Goal: Check status: Check status

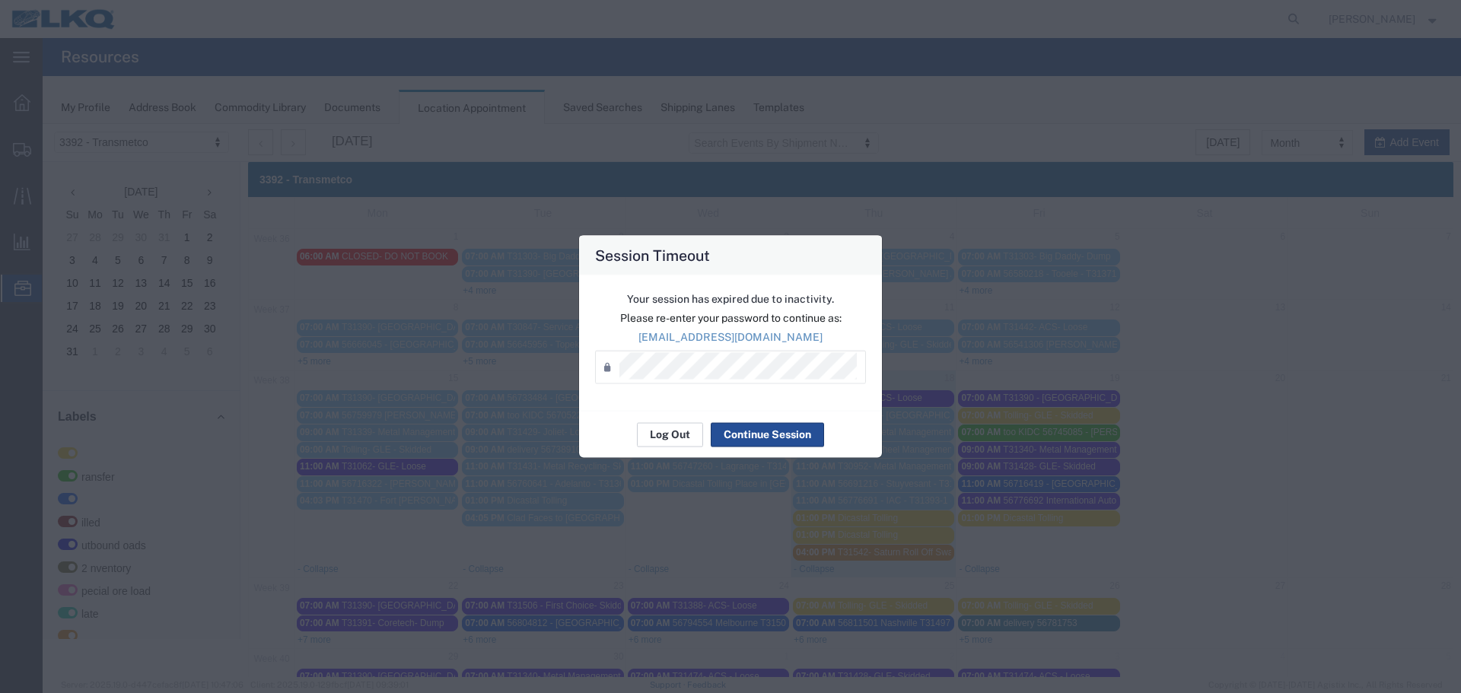
click at [651, 440] on button "Log Out" at bounding box center [670, 434] width 66 height 24
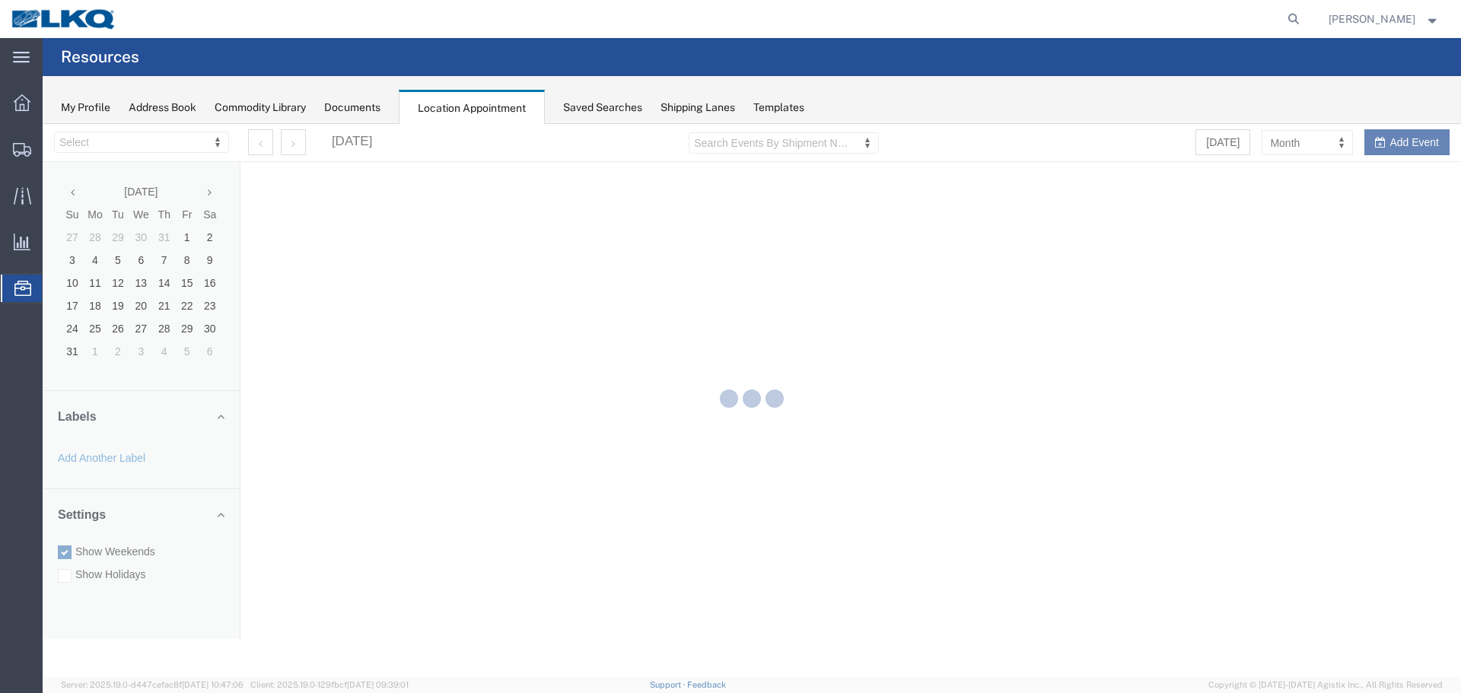
select select "28018"
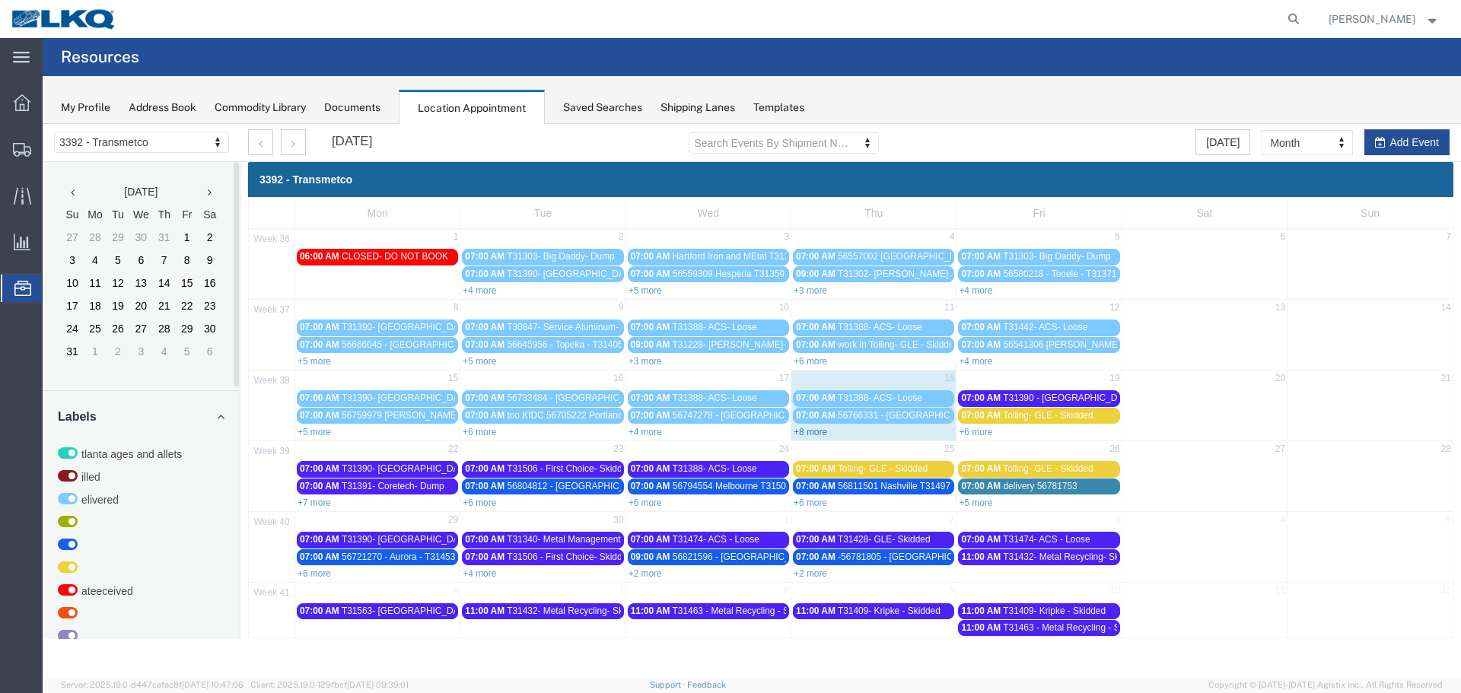
click at [810, 433] on link "+8 more" at bounding box center [810, 432] width 33 height 11
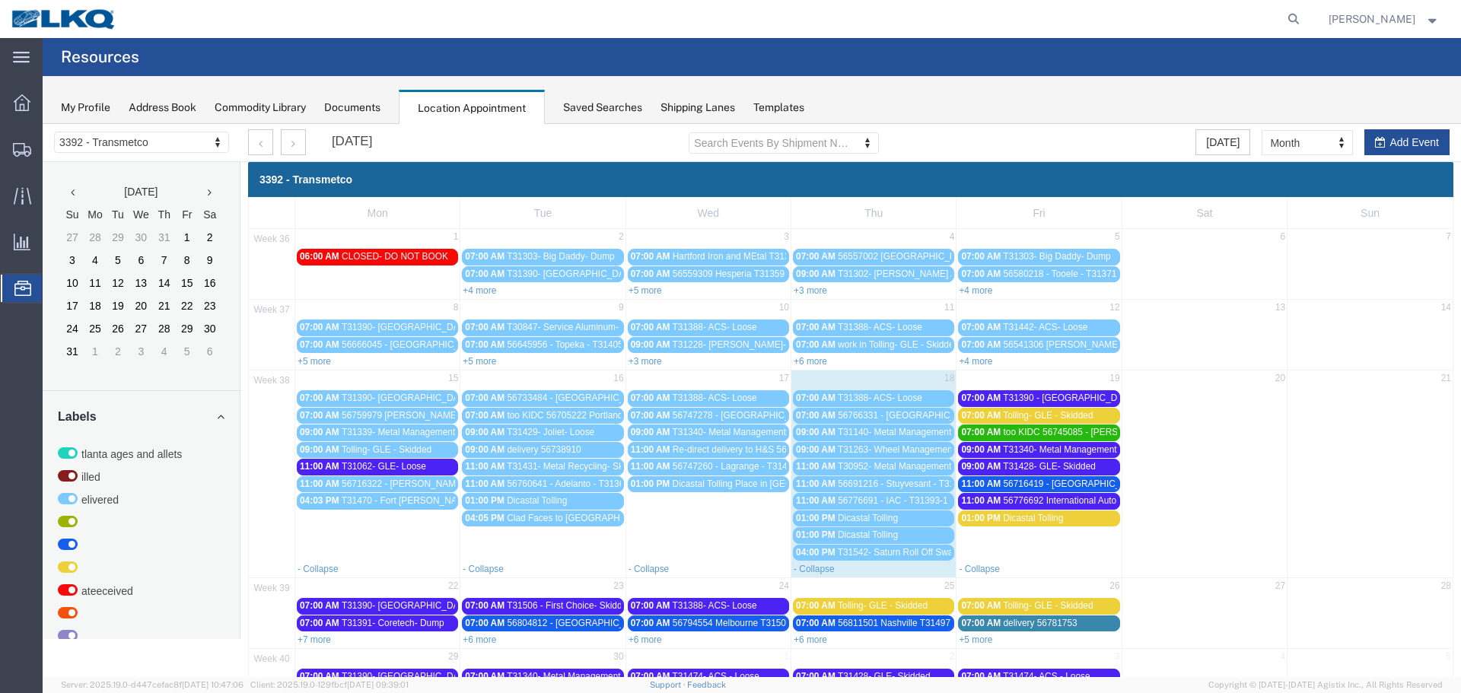
click at [992, 391] on link "07:00 AM T31390 - Blue Island - Loose" at bounding box center [1038, 398] width 161 height 16
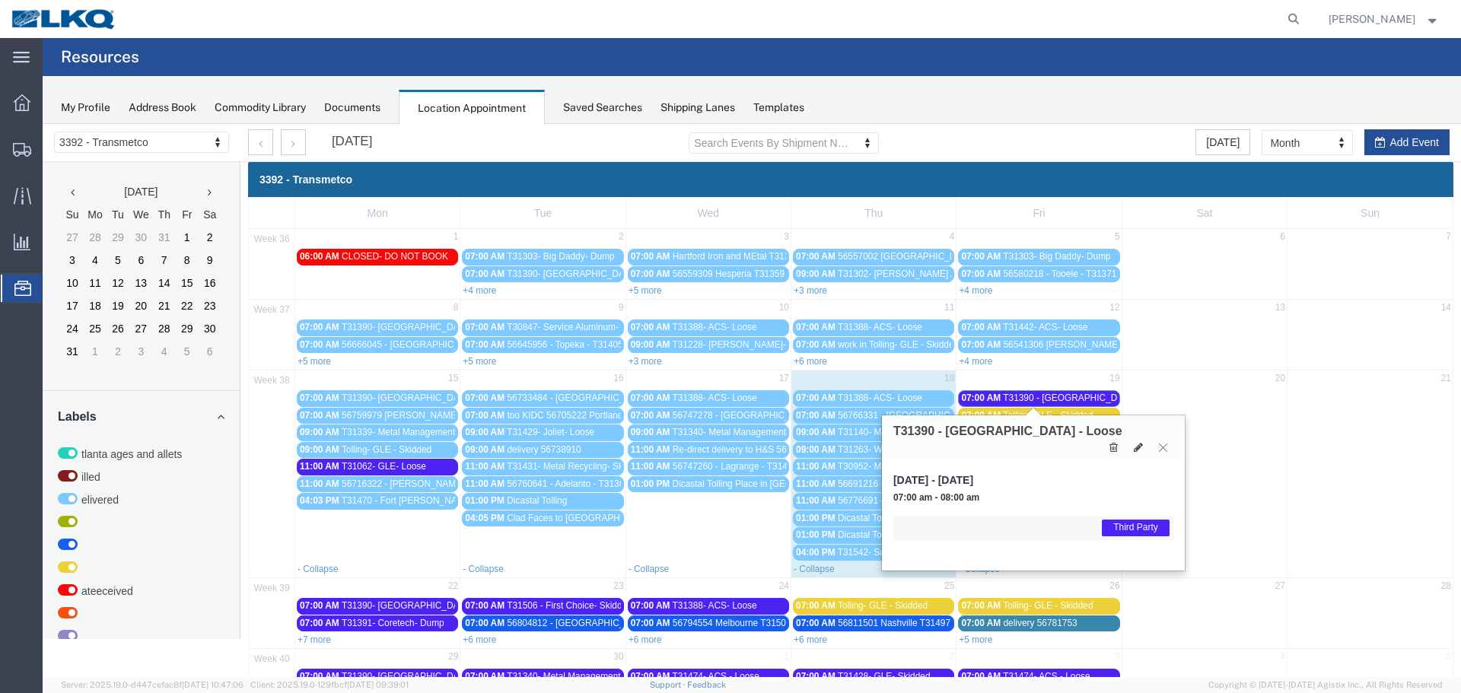
click at [1163, 443] on icon at bounding box center [1163, 447] width 8 height 9
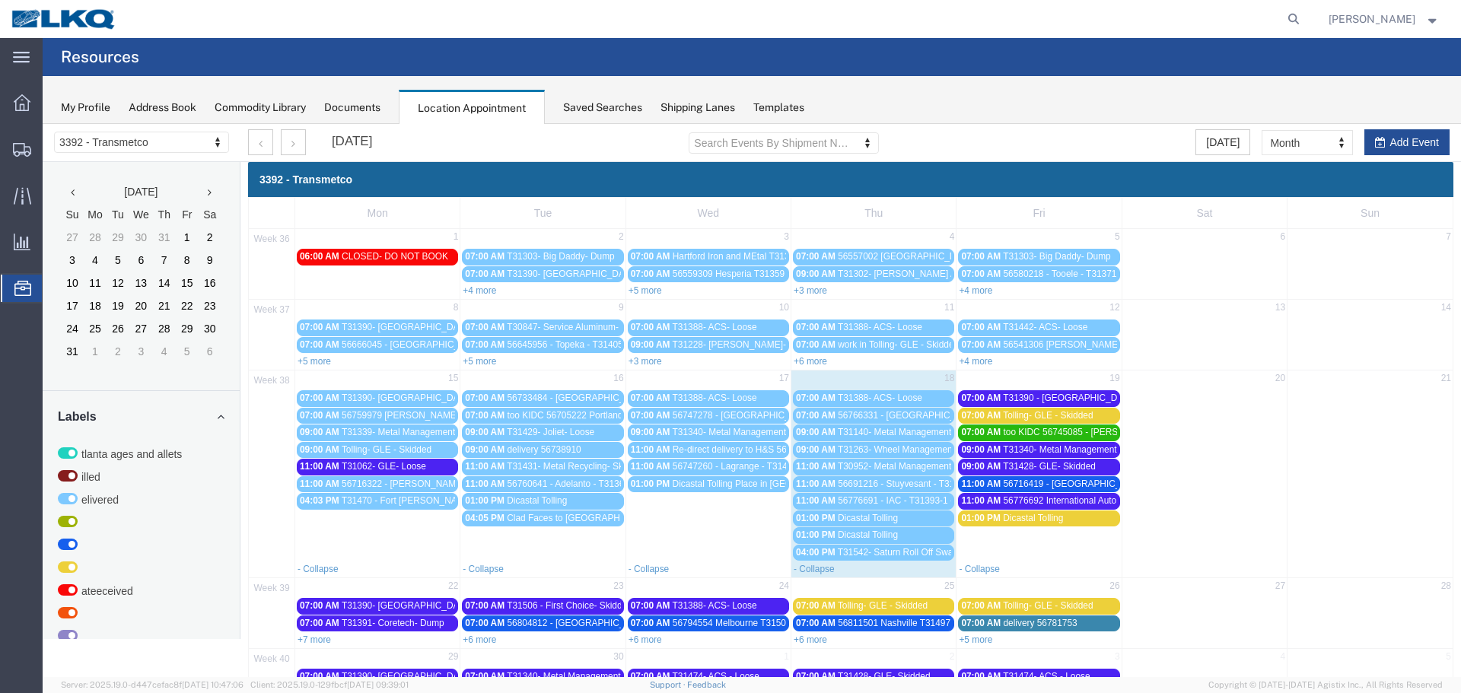
click at [1077, 446] on span "T31340- Metal Management- Dump" at bounding box center [1074, 449] width 143 height 11
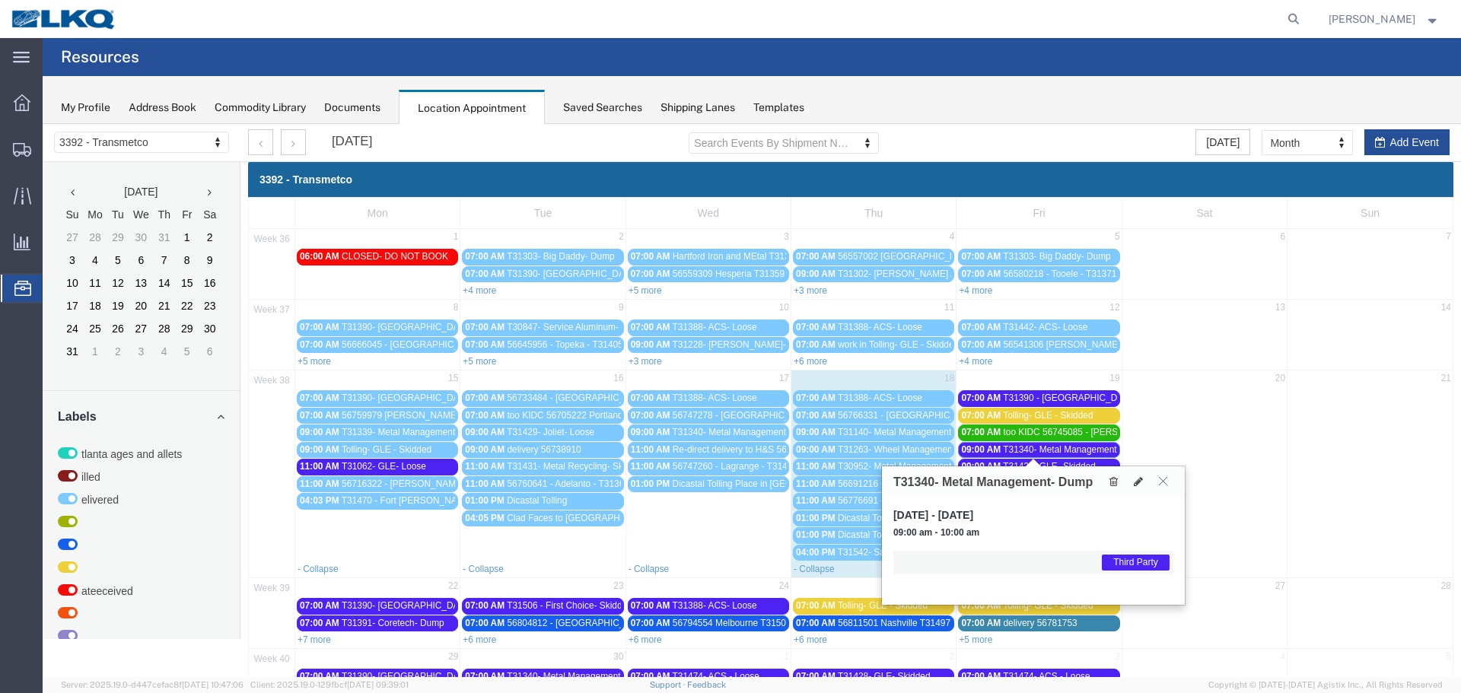
click at [1160, 480] on icon at bounding box center [1163, 480] width 8 height 9
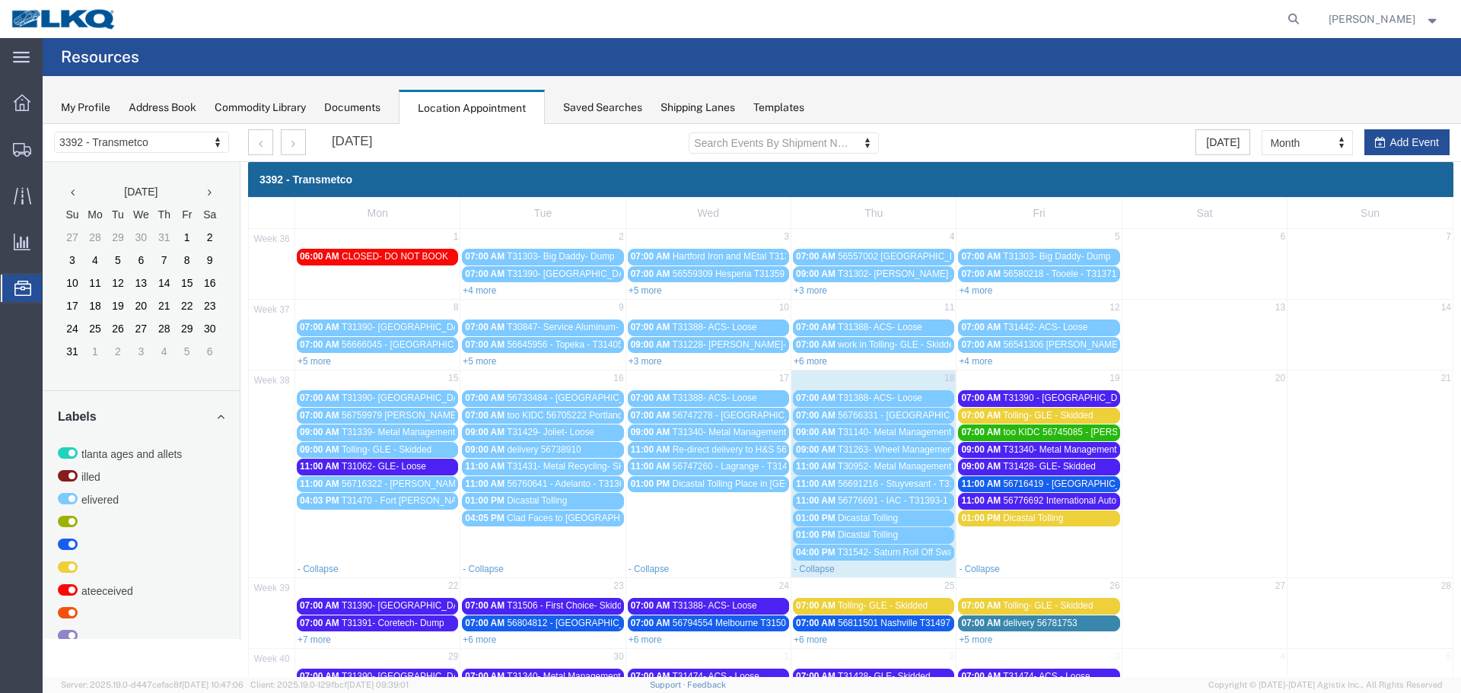
click at [1084, 466] on span "T31428- GLE- Skidded" at bounding box center [1049, 466] width 93 height 11
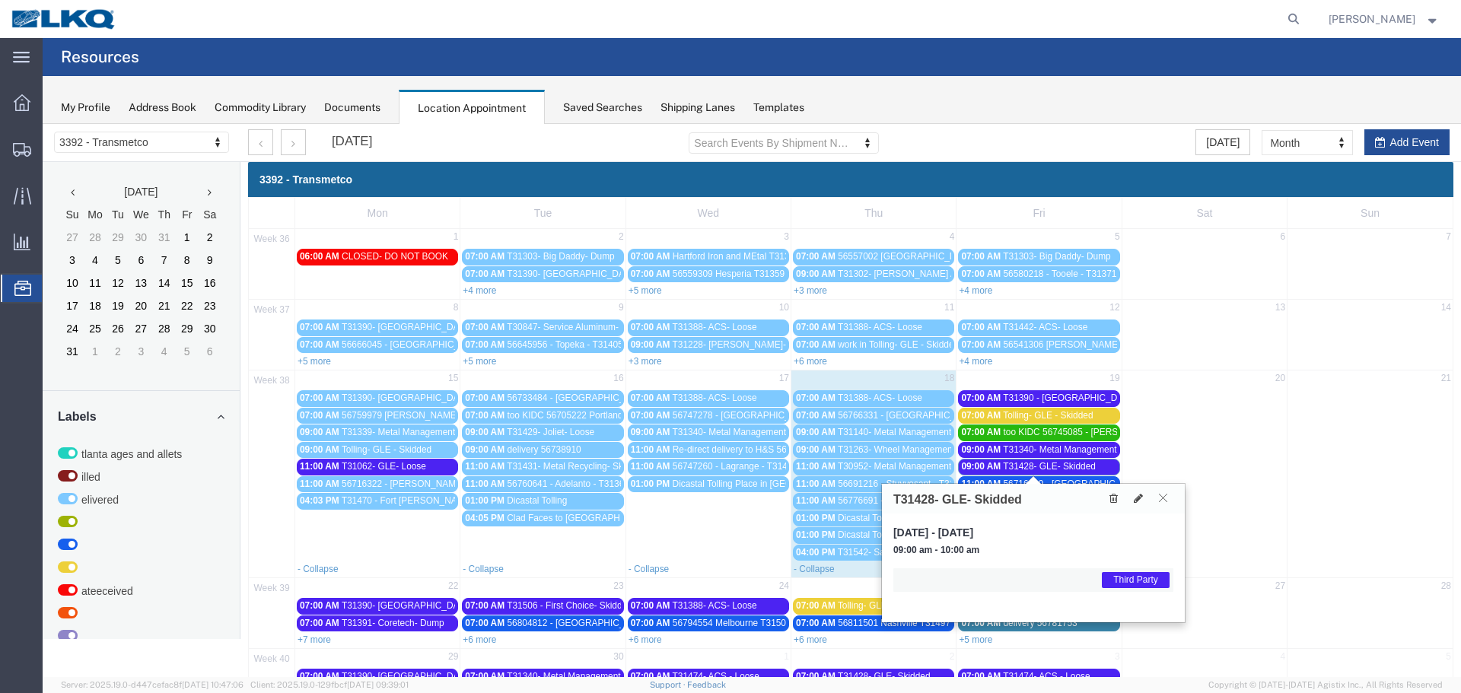
click at [1163, 497] on icon at bounding box center [1163, 497] width 8 height 9
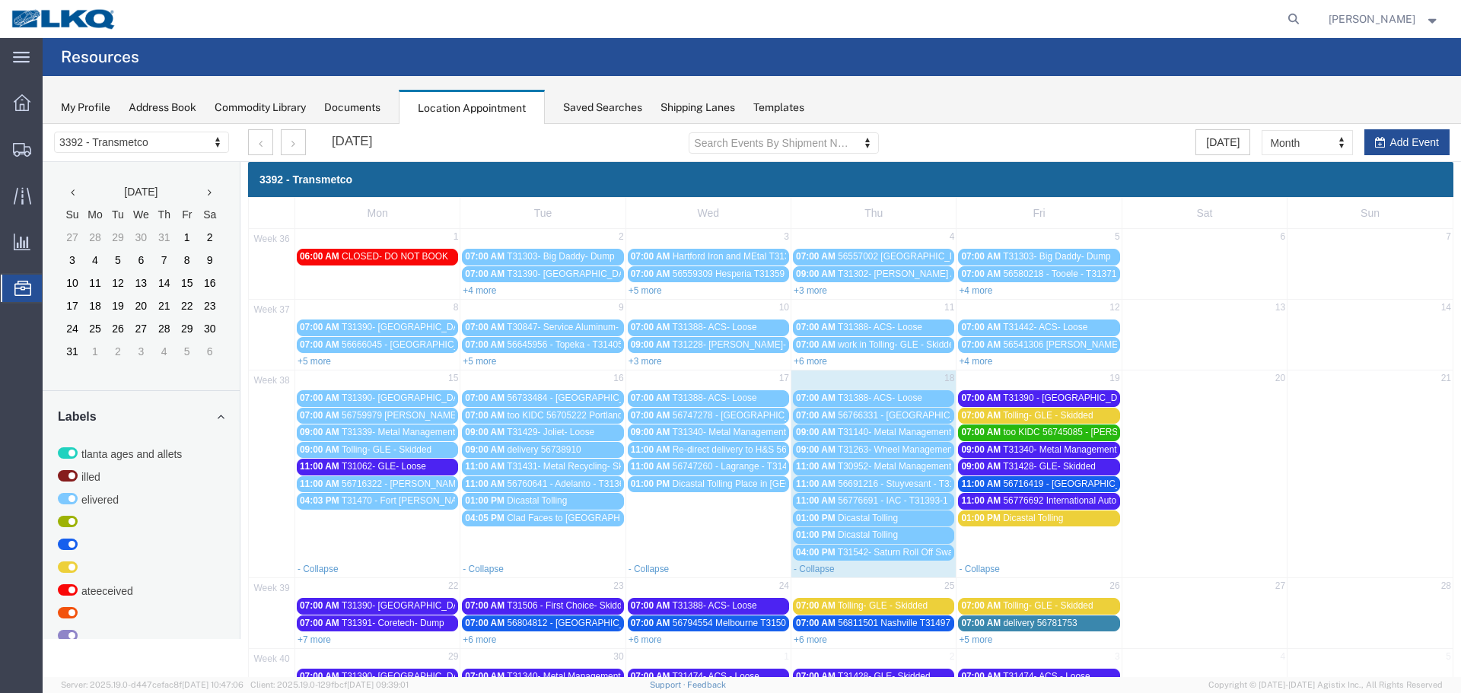
click at [1064, 486] on span "56716419 - [GEOGRAPHIC_DATA] - T31454 - Palletized" at bounding box center [1117, 484] width 228 height 11
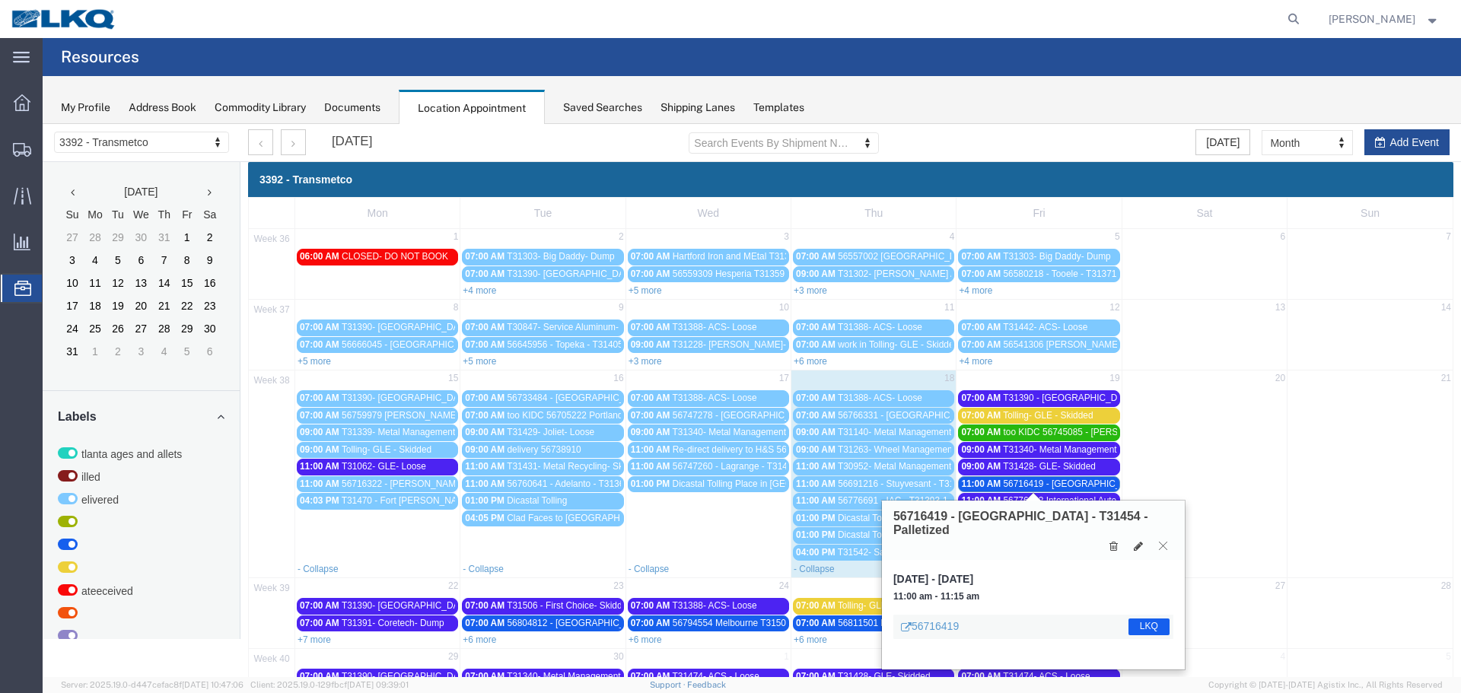
click at [1160, 541] on icon at bounding box center [1163, 545] width 8 height 9
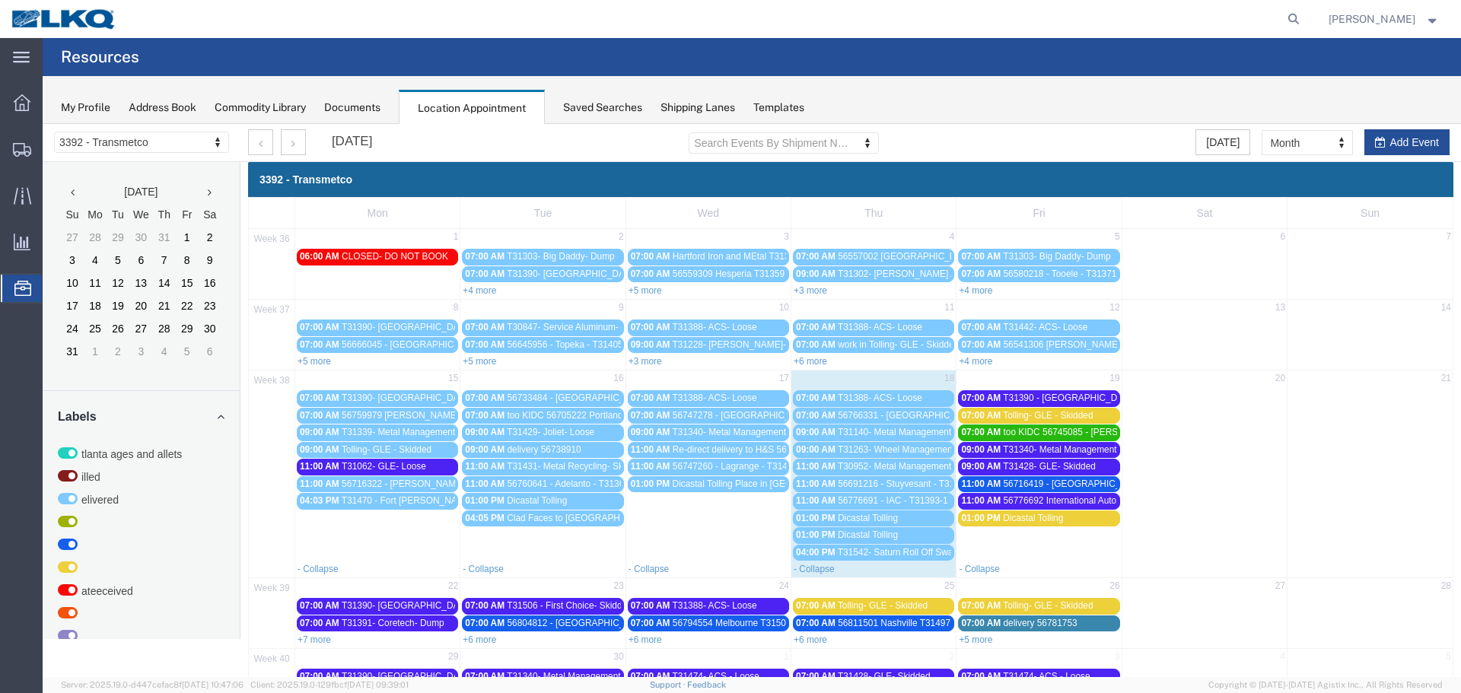
click at [1082, 498] on span "56776692 International Auto Core T31393-2 Skidded" at bounding box center [1109, 500] width 212 height 11
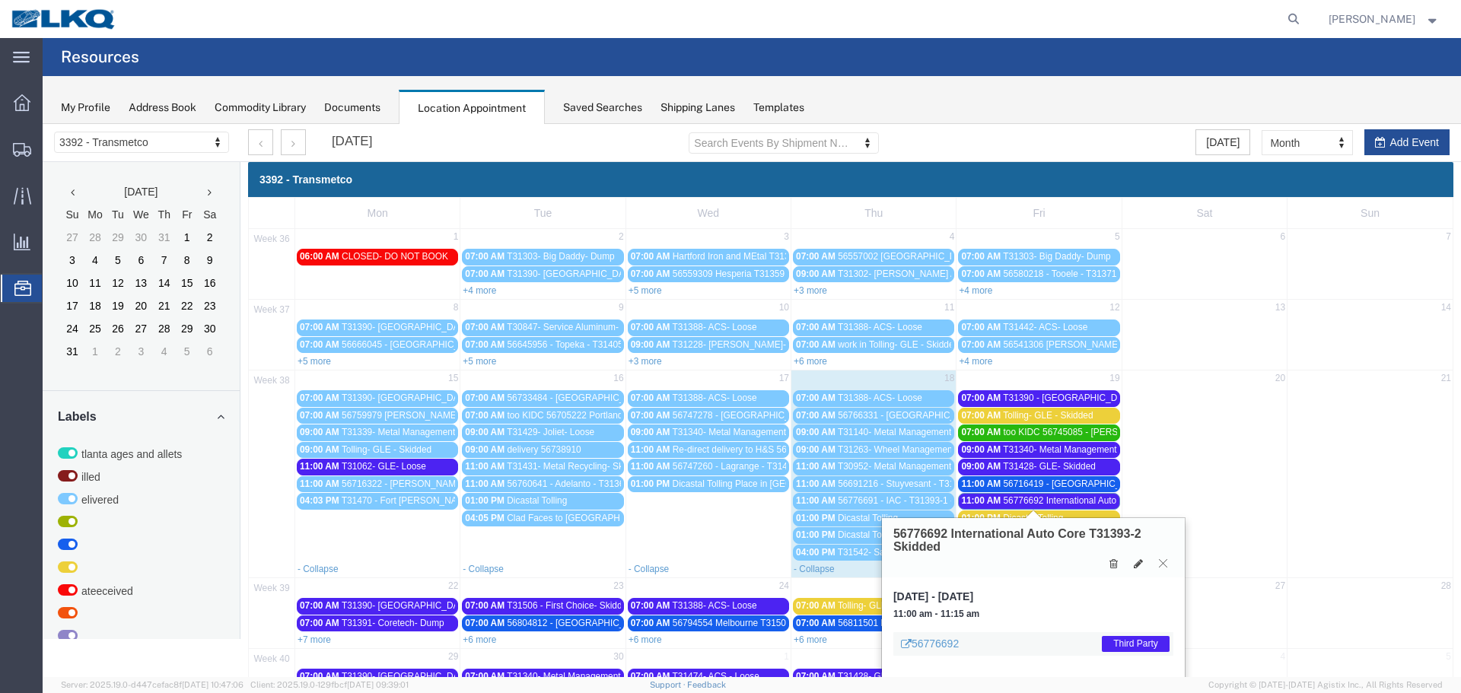
click at [1159, 565] on icon at bounding box center [1163, 563] width 8 height 9
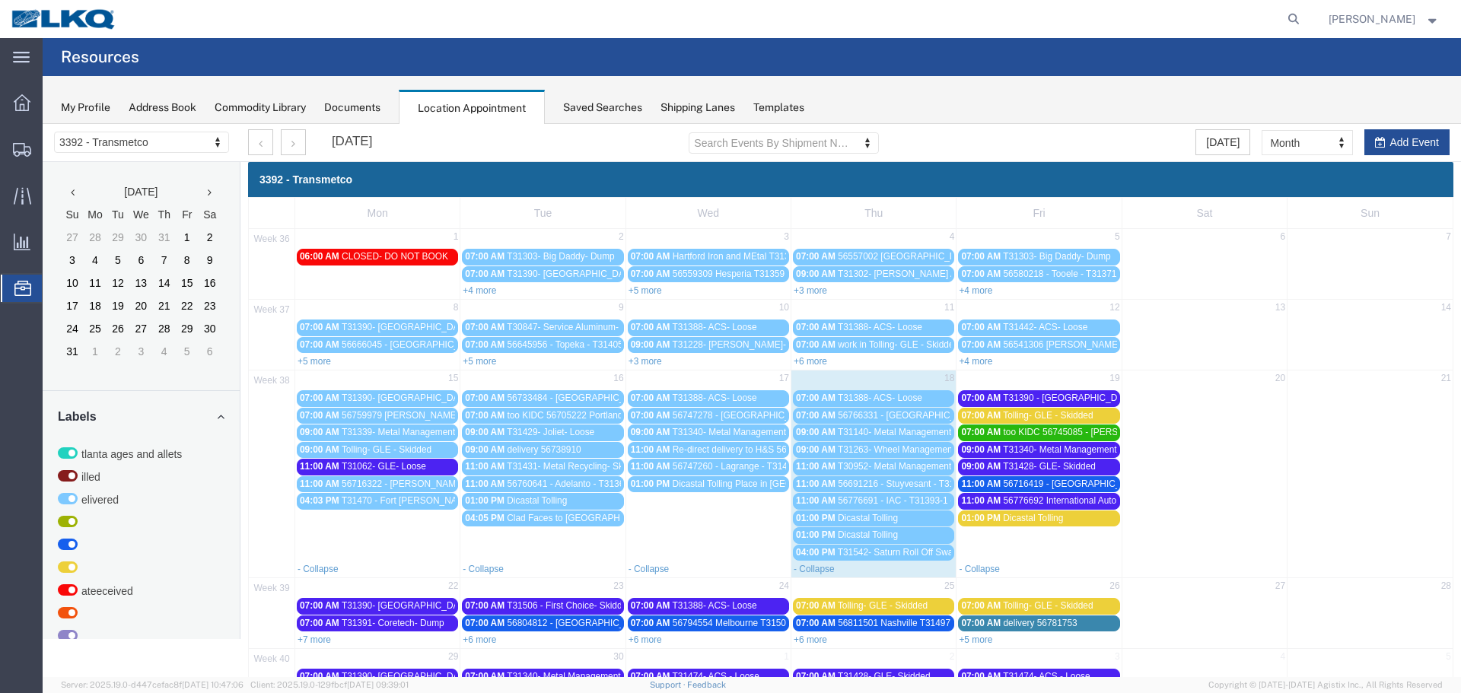
click at [1050, 410] on span "Tolling- GLE - Skidded" at bounding box center [1048, 415] width 90 height 11
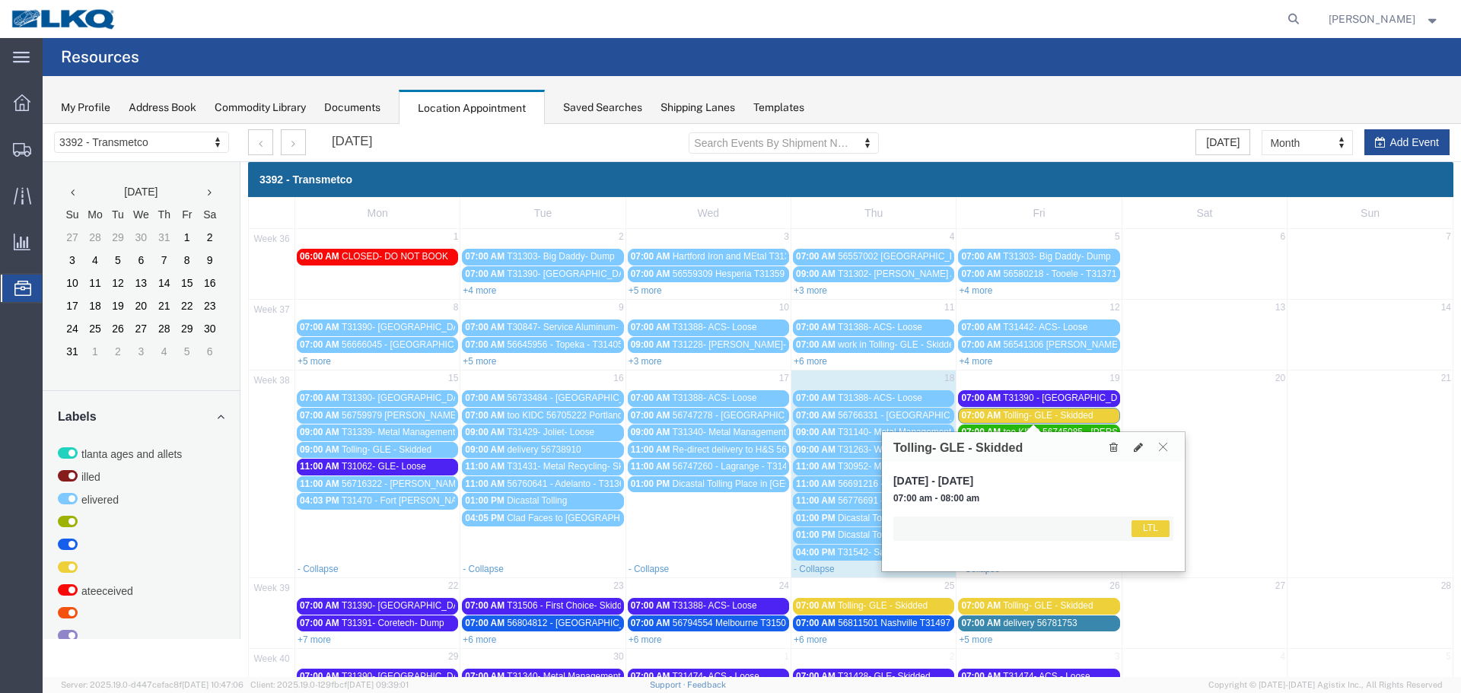
click at [1161, 446] on icon at bounding box center [1163, 446] width 8 height 9
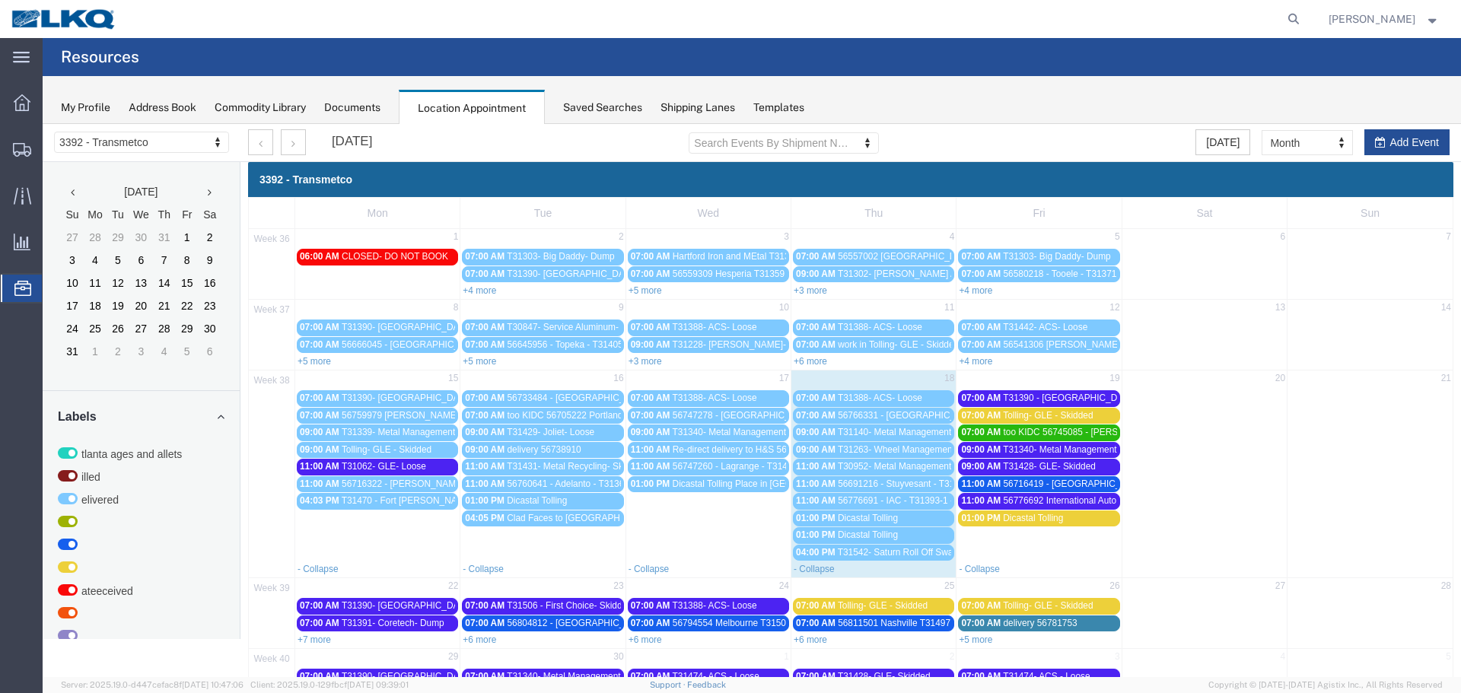
click at [1078, 434] on span "too KIDC 56745085 - [PERSON_NAME] - T31445 - Palletized" at bounding box center [1127, 432] width 248 height 11
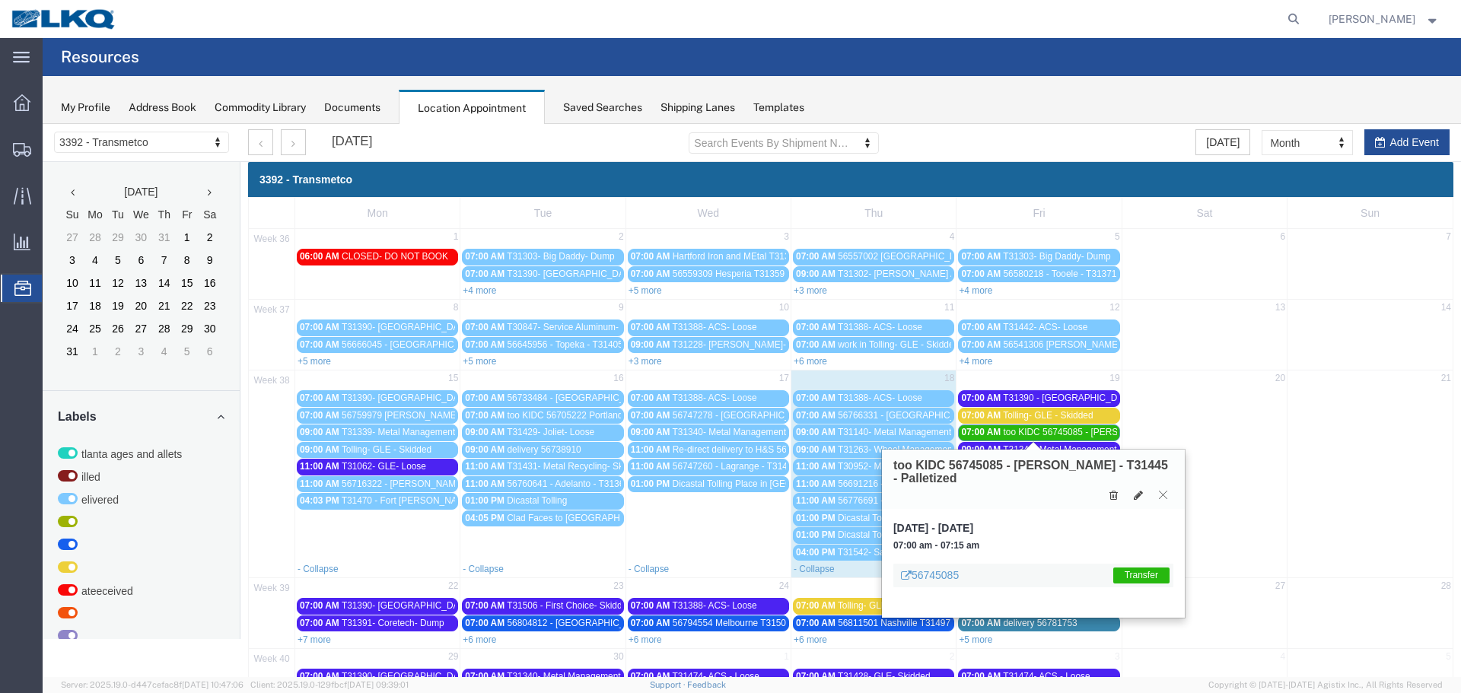
click at [1162, 496] on icon at bounding box center [1163, 494] width 8 height 9
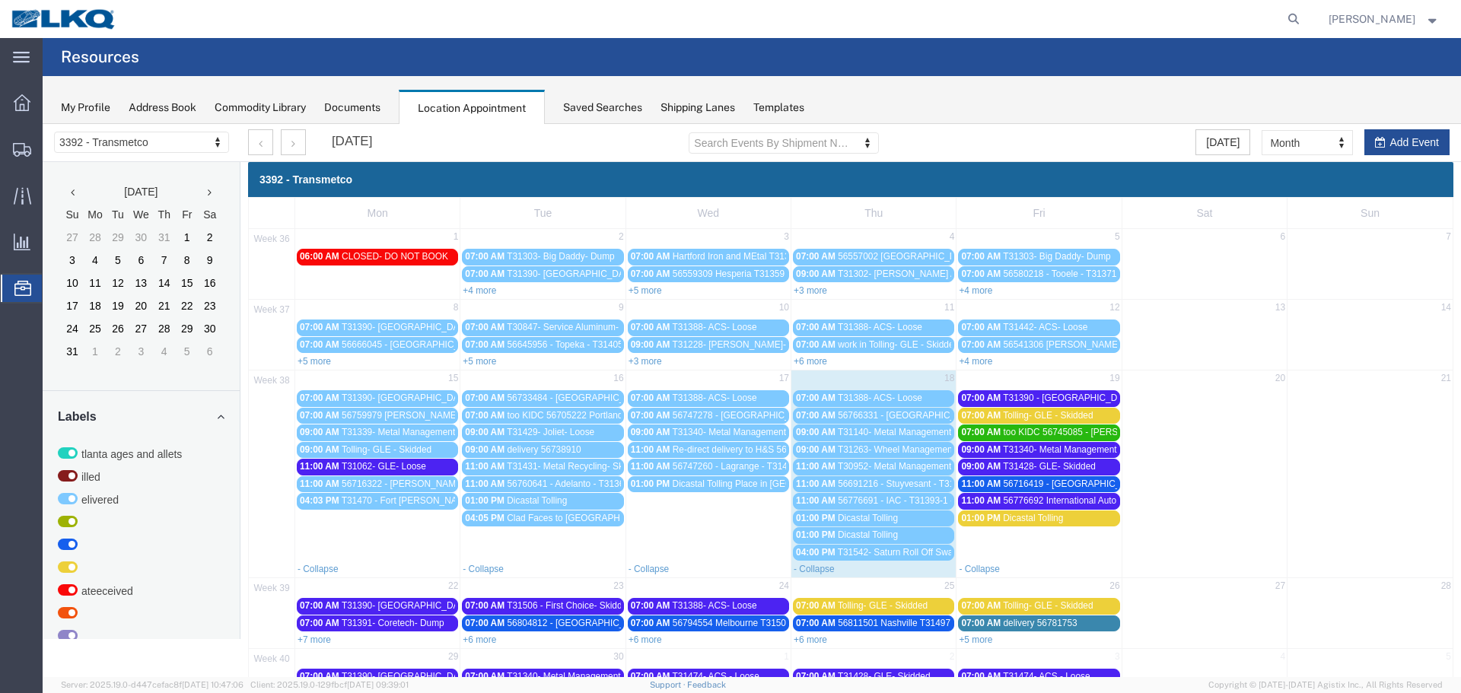
click at [1064, 451] on span "T31340- Metal Management- Dump" at bounding box center [1074, 449] width 143 height 11
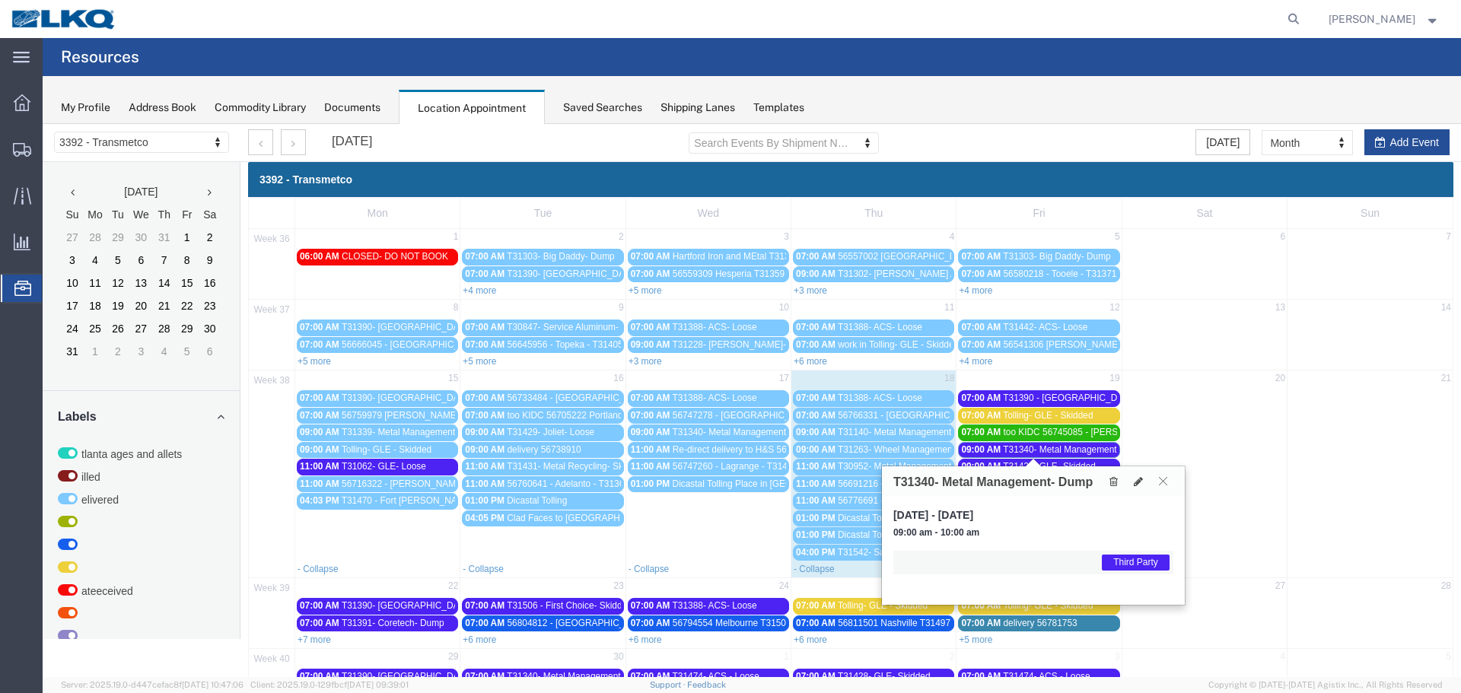
click at [1162, 480] on icon at bounding box center [1163, 480] width 8 height 9
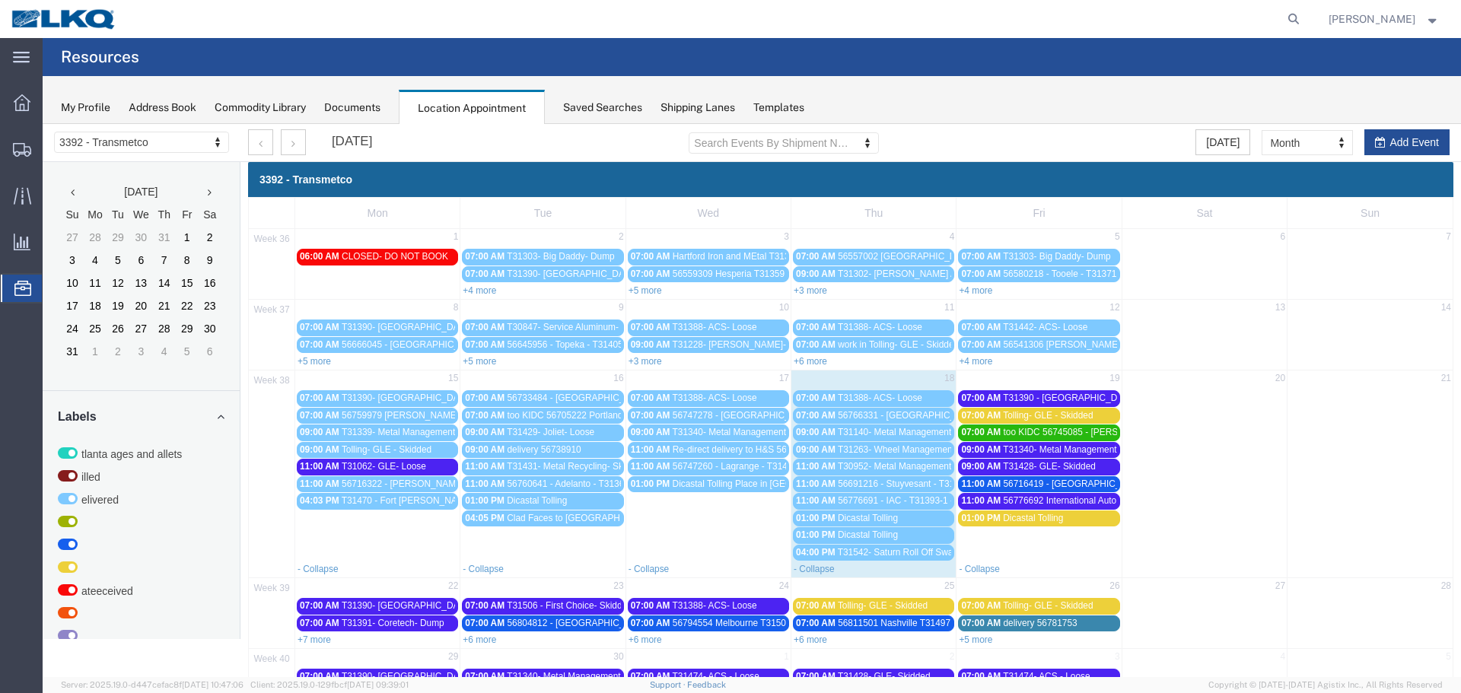
click at [1065, 465] on span "T31428- GLE- Skidded" at bounding box center [1049, 466] width 93 height 11
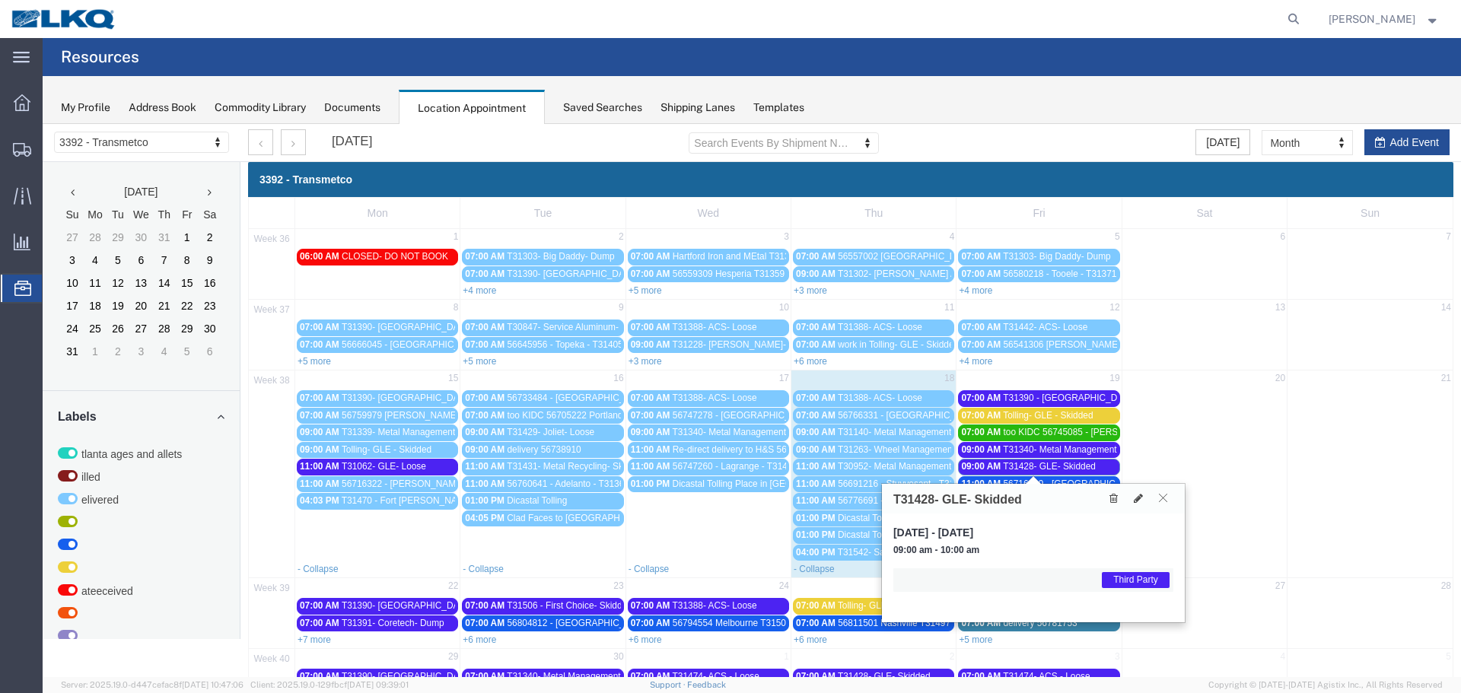
click at [1163, 493] on icon at bounding box center [1163, 497] width 8 height 9
